Goal: Information Seeking & Learning: Find specific fact

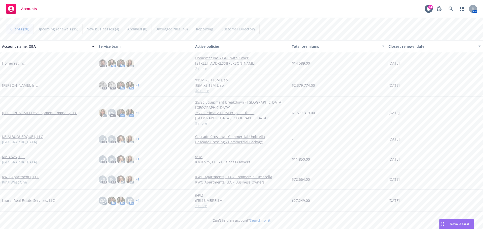
scroll to position [226, 0]
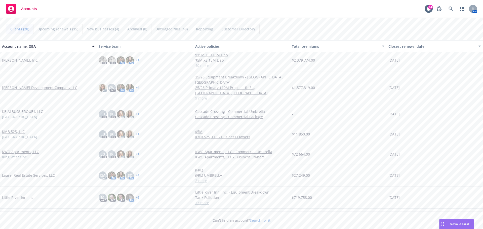
click at [19, 195] on link "Little River Inn, Inc." at bounding box center [18, 197] width 32 height 5
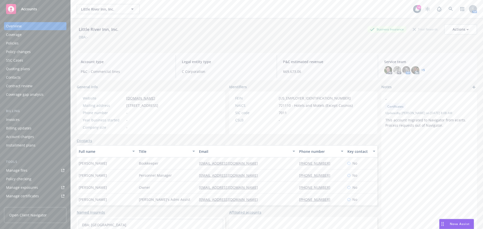
click at [23, 44] on div "Policies" at bounding box center [35, 43] width 58 height 8
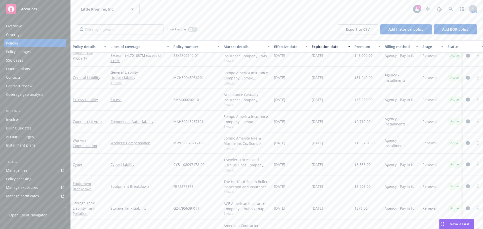
scroll to position [165, 0]
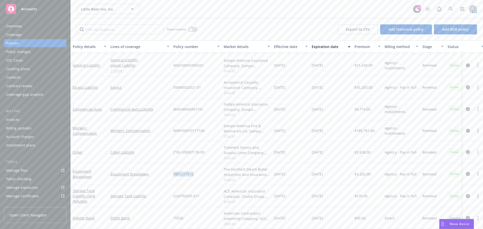
drag, startPoint x: 173, startPoint y: 170, endPoint x: 199, endPoint y: 168, distance: 26.2
click at [199, 168] on div "FBP2377875" at bounding box center [196, 174] width 50 height 22
copy span "FBP2377875"
click at [25, 67] on div "Quoting plans" at bounding box center [18, 69] width 24 height 8
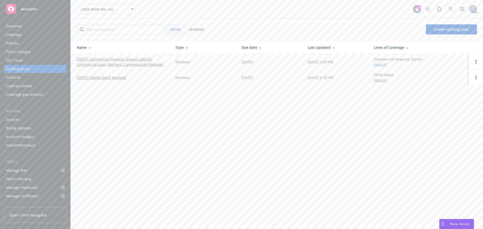
click at [107, 59] on link "10/01/25 Commercial Property, Excess Liability, Commercial Auto, Workers' Compe…" at bounding box center [122, 62] width 91 height 11
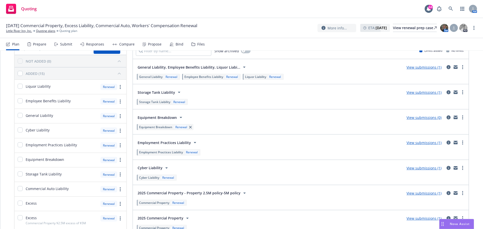
scroll to position [50, 0]
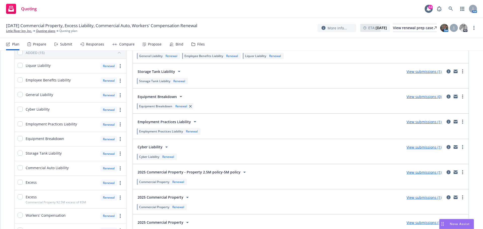
click at [453, 97] on icon "mail" at bounding box center [455, 97] width 4 height 4
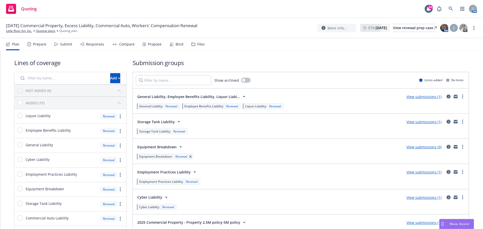
scroll to position [50, 0]
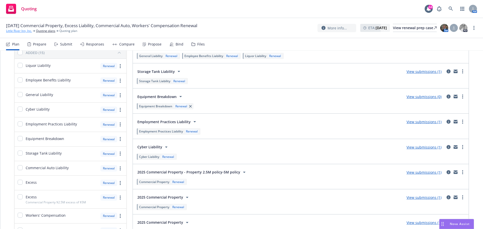
click at [19, 31] on link "Little River Inn, Inc." at bounding box center [19, 31] width 26 height 5
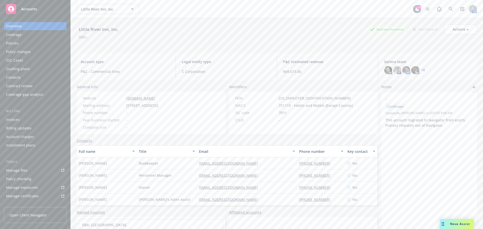
click at [37, 42] on div "Policies" at bounding box center [35, 43] width 58 height 8
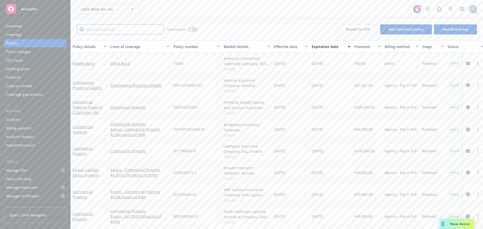
click at [121, 28] on input "Filter by keyword..." at bounding box center [120, 29] width 87 height 10
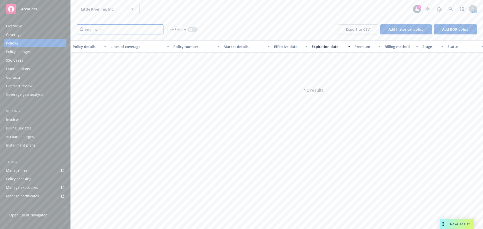
type input "employers"
